Goal: Use online tool/utility: Utilize a website feature to perform a specific function

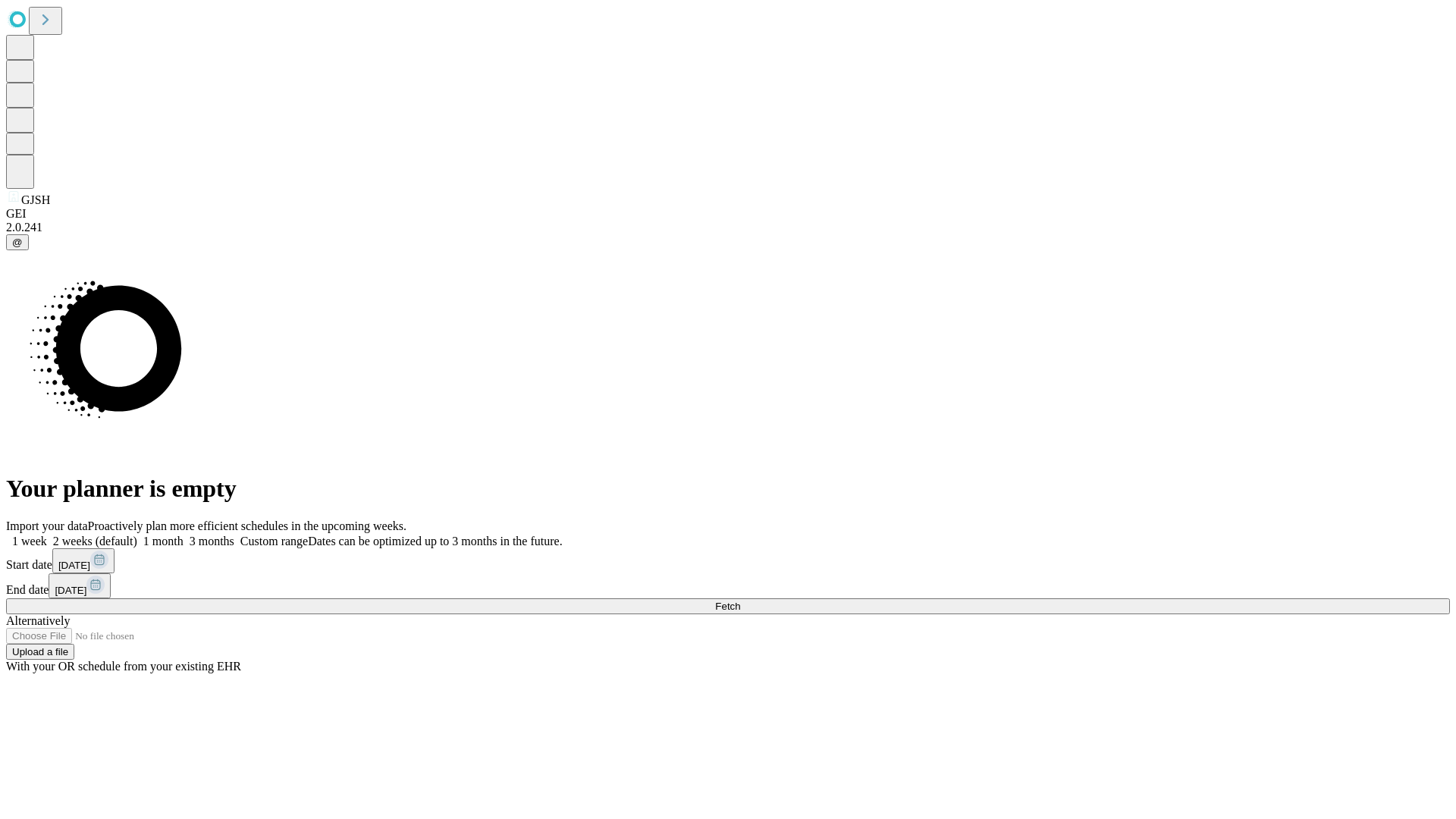
click at [740, 601] on span "Fetch" at bounding box center [727, 606] width 25 height 12
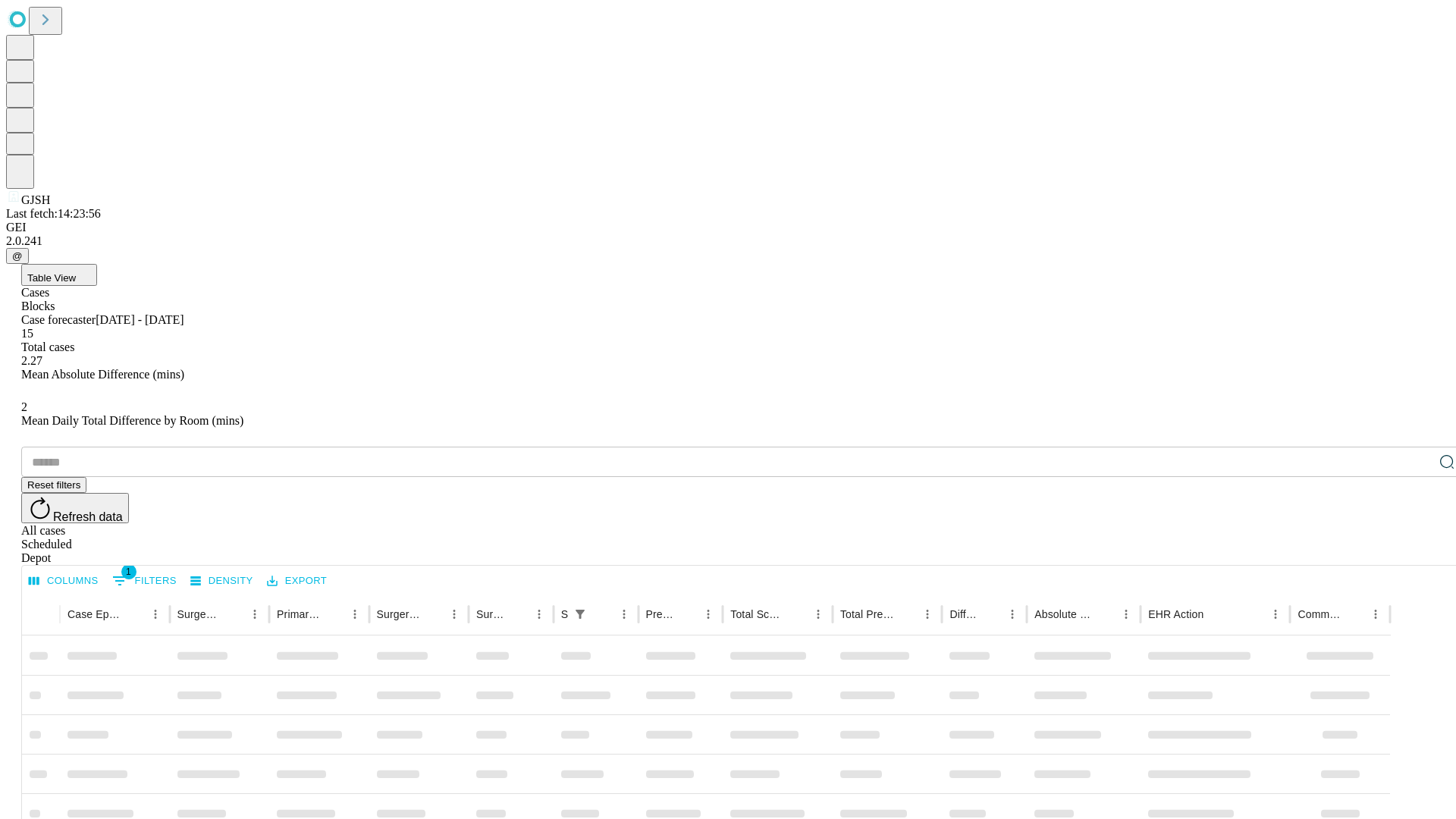
click at [75, 272] on span "Table View" at bounding box center [51, 277] width 49 height 12
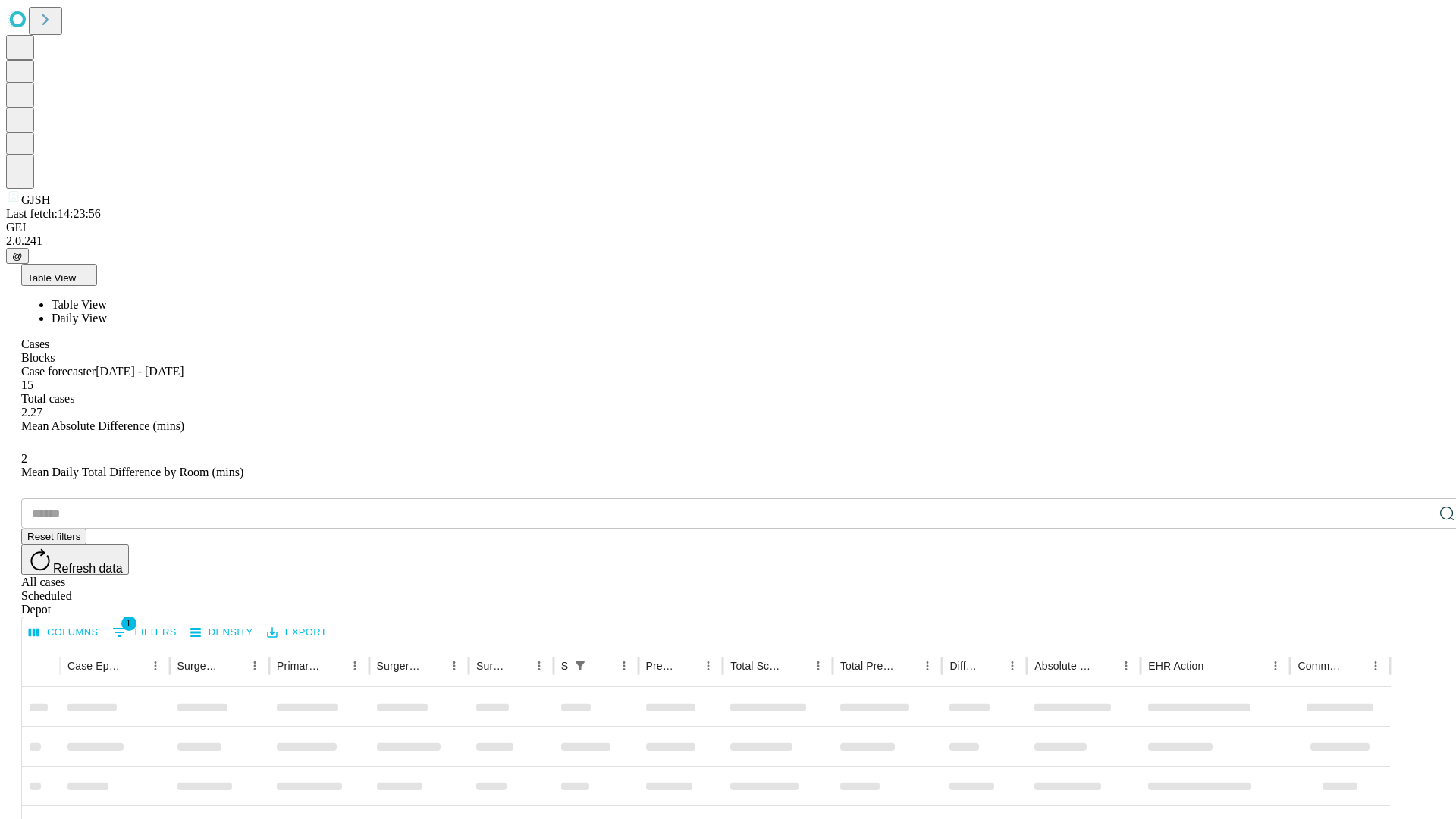
click at [107, 312] on span "Daily View" at bounding box center [79, 318] width 55 height 13
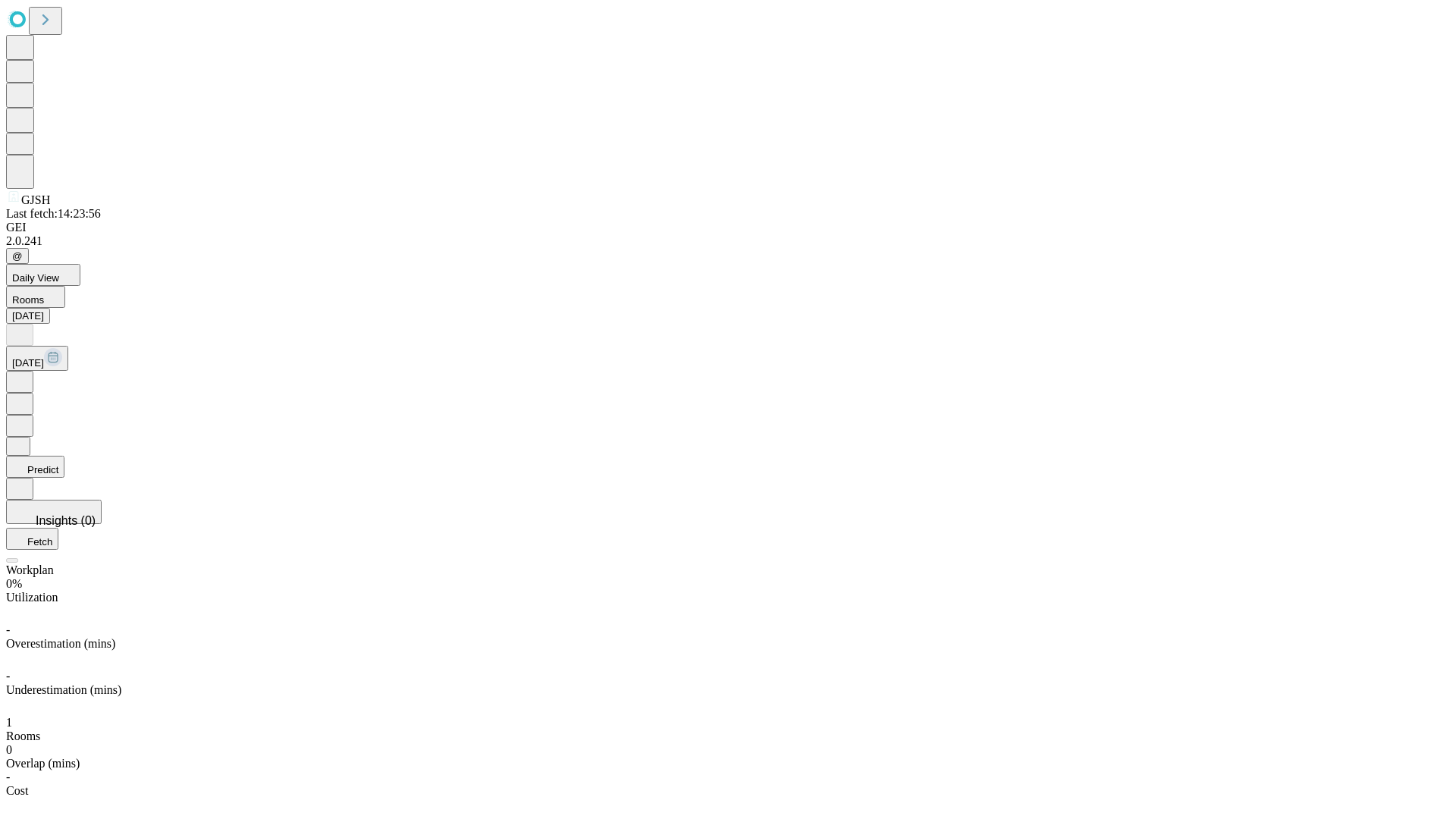
click at [65, 456] on button "Predict" at bounding box center [35, 467] width 59 height 22
